Goal: Information Seeking & Learning: Learn about a topic

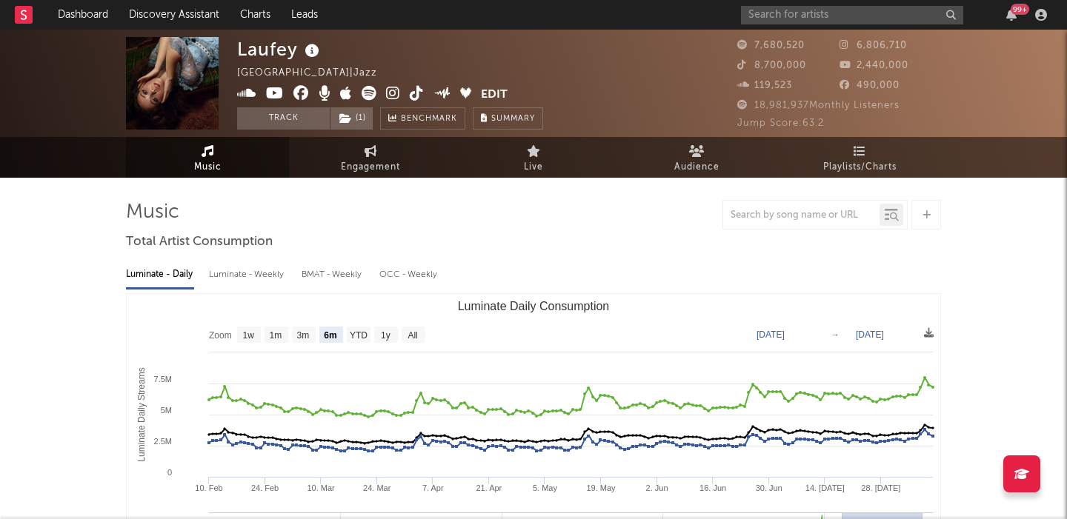
select select "6m"
click at [829, 12] on input "text" at bounding box center [852, 15] width 222 height 19
paste input "Armani West"
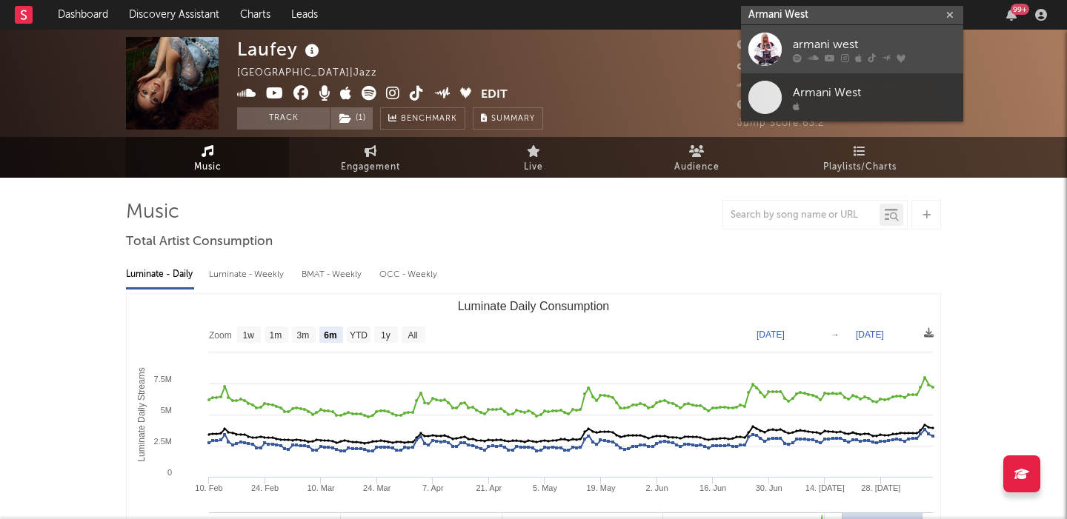
type input "Armani West"
click at [866, 36] on div "armani west" at bounding box center [874, 45] width 163 height 18
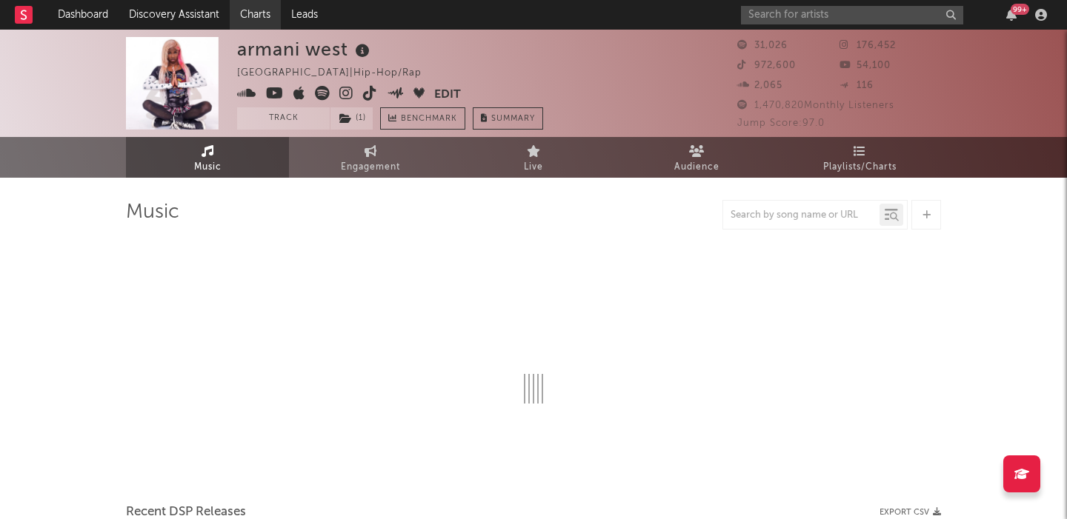
select select "6m"
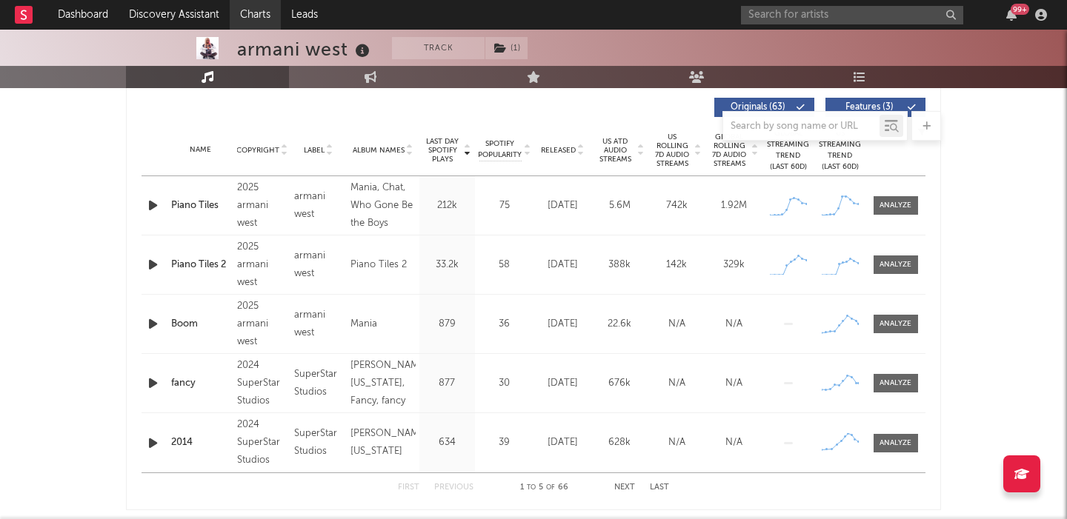
scroll to position [563, 0]
click at [159, 21] on link "Discovery Assistant" at bounding box center [174, 15] width 111 height 30
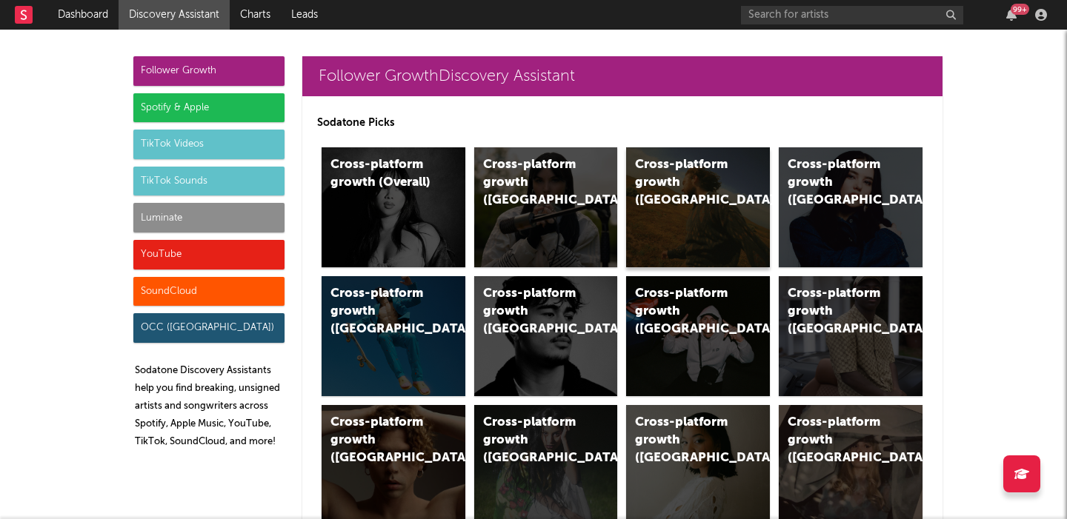
click at [679, 188] on div "Cross-platform growth ([GEOGRAPHIC_DATA])" at bounding box center [685, 182] width 101 height 53
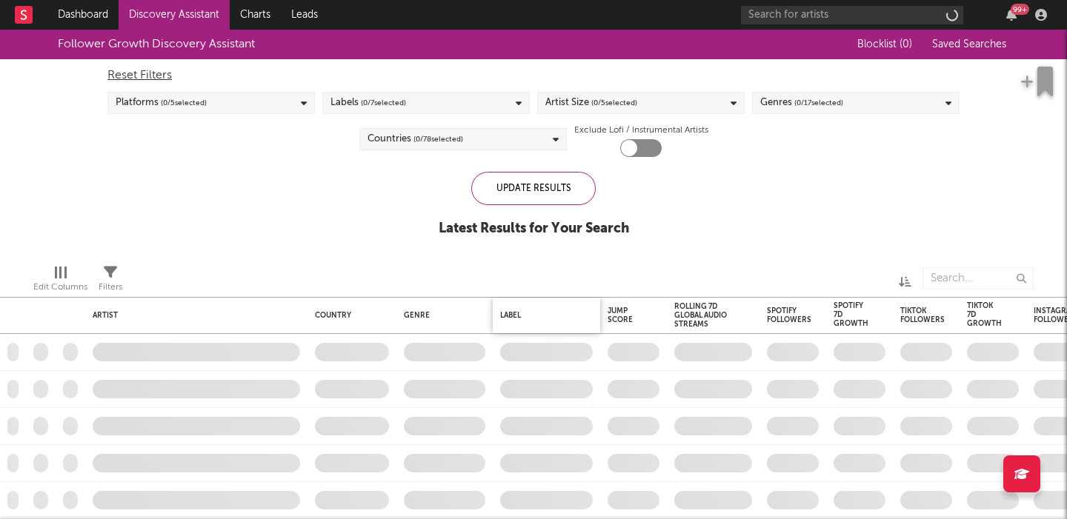
checkbox input "true"
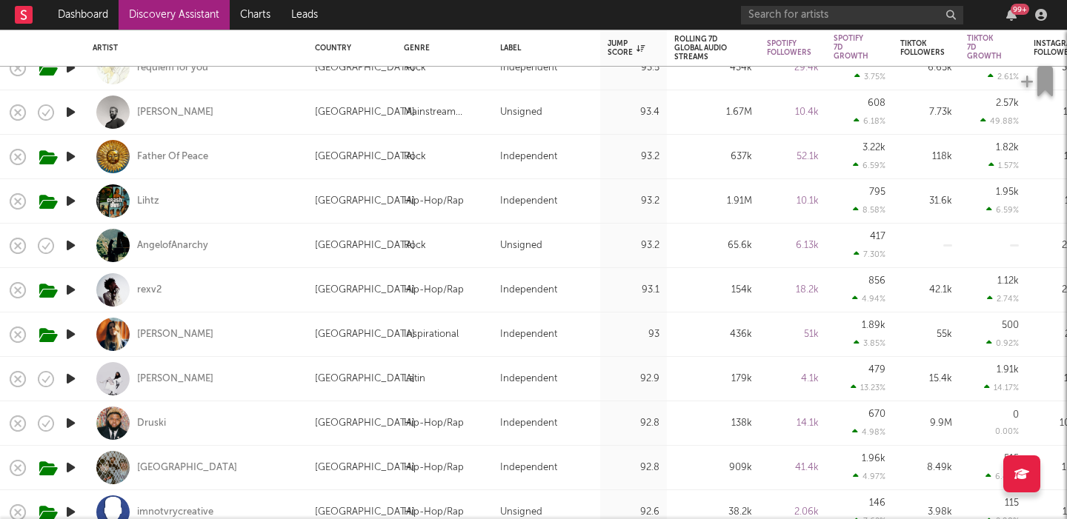
click at [241, 156] on div "Father Of Peace" at bounding box center [196, 157] width 207 height 44
select select "1w"
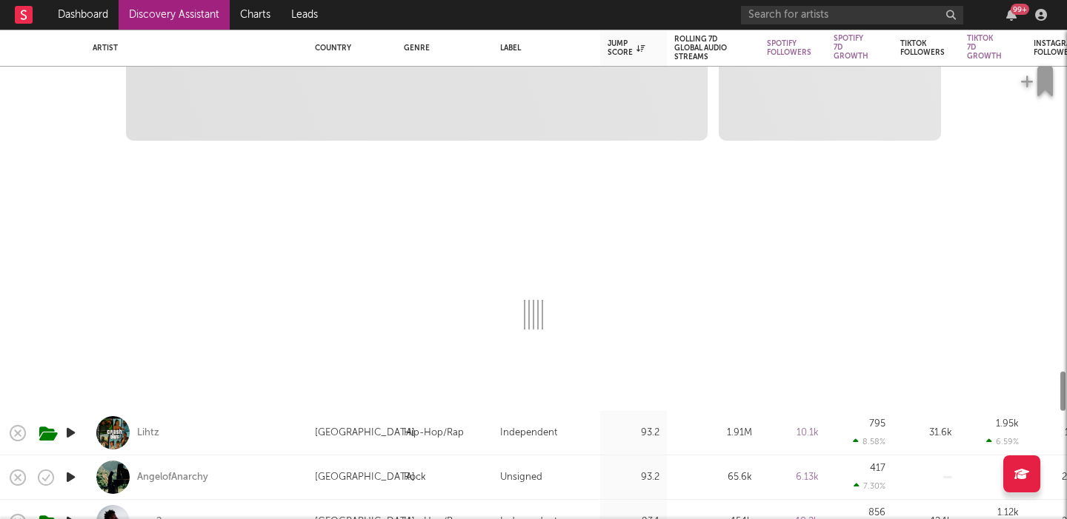
select select "6m"
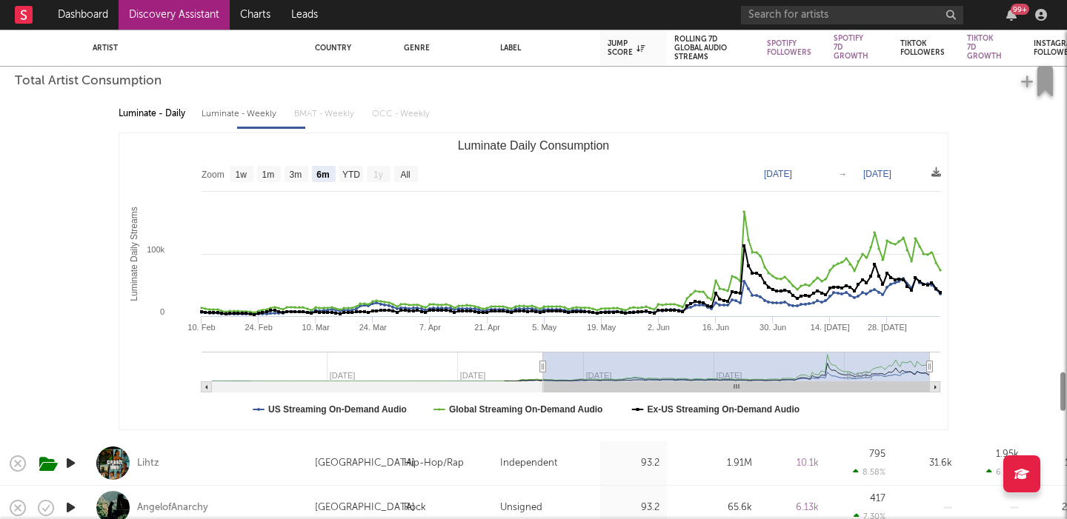
select select "1m"
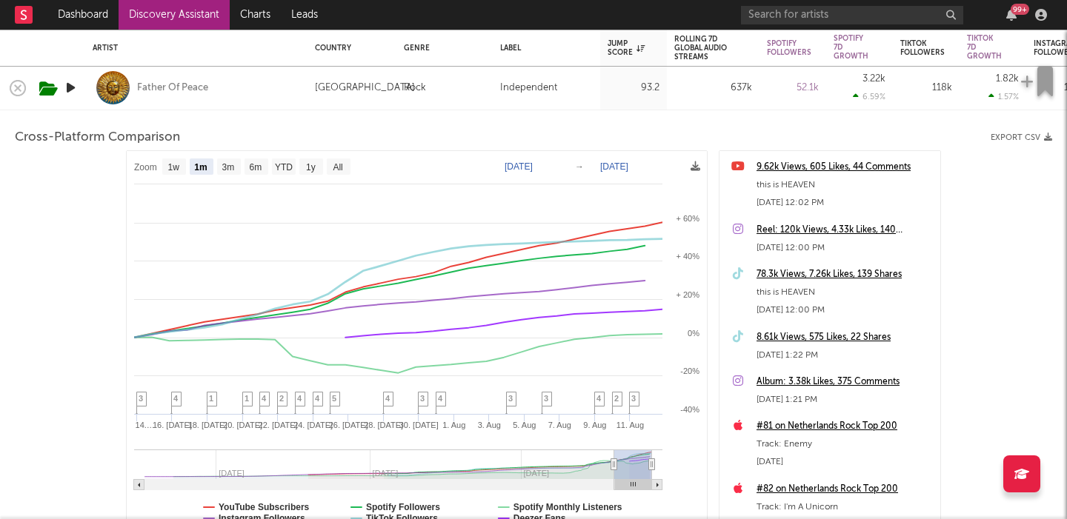
click at [226, 81] on div "Father Of Peace" at bounding box center [196, 88] width 207 height 44
